Goal: Navigation & Orientation: Find specific page/section

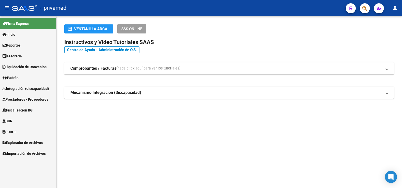
click at [29, 142] on span "Explorador de Archivos" at bounding box center [23, 143] width 40 height 6
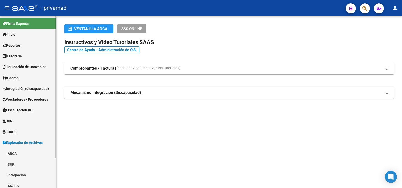
click at [20, 153] on link "ARCA" at bounding box center [28, 153] width 56 height 11
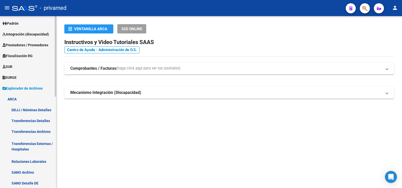
scroll to position [81, 0]
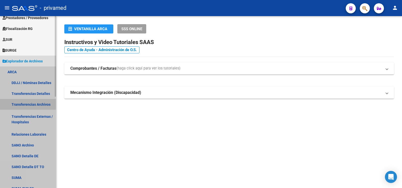
click at [34, 105] on link "Transferencias Archivos" at bounding box center [28, 104] width 56 height 11
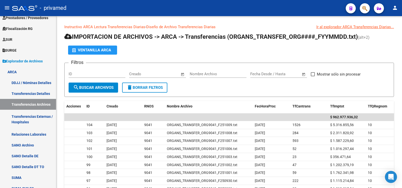
click at [394, 10] on mat-icon "person" at bounding box center [395, 8] width 6 height 6
click at [385, 31] on button "exit_to_app Salir" at bounding box center [385, 33] width 31 height 12
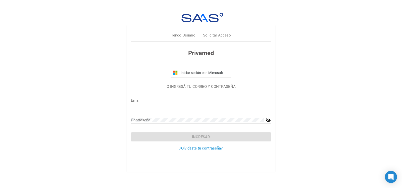
type input "[EMAIL_ADDRESS][DOMAIN_NAME]"
